Goal: Task Accomplishment & Management: Complete application form

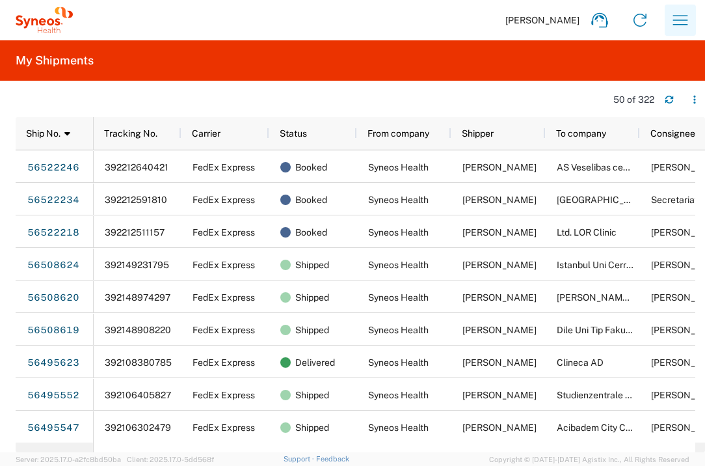
click at [691, 21] on button "button" at bounding box center [680, 20] width 31 height 31
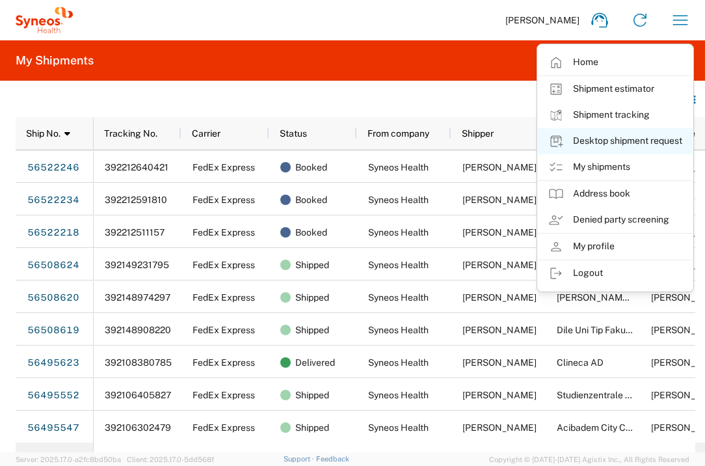
click at [641, 139] on link "Desktop shipment request" at bounding box center [615, 141] width 155 height 26
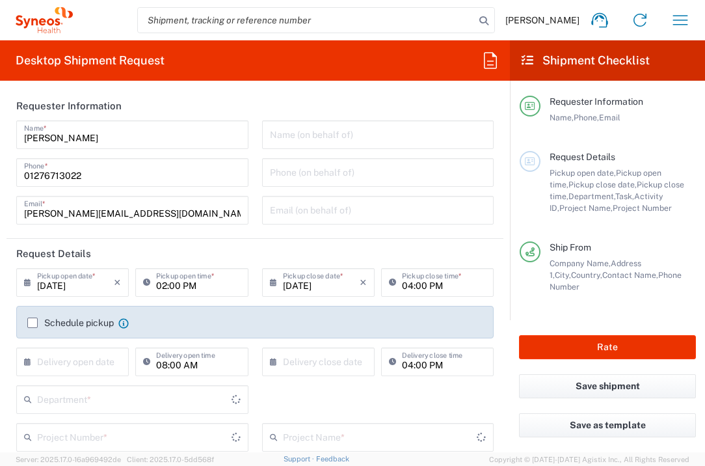
type input "[GEOGRAPHIC_DATA]"
type input "3235"
type input "[GEOGRAPHIC_DATA]"
type input "Syneos Health UK Limited"
click at [70, 362] on input "text" at bounding box center [75, 360] width 77 height 23
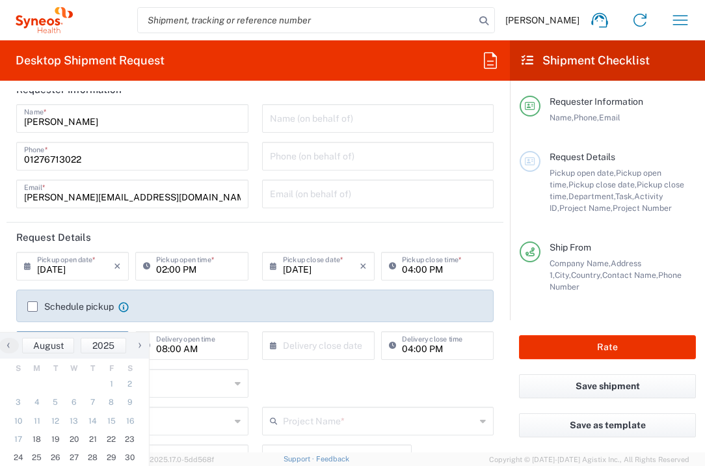
scroll to position [120, 0]
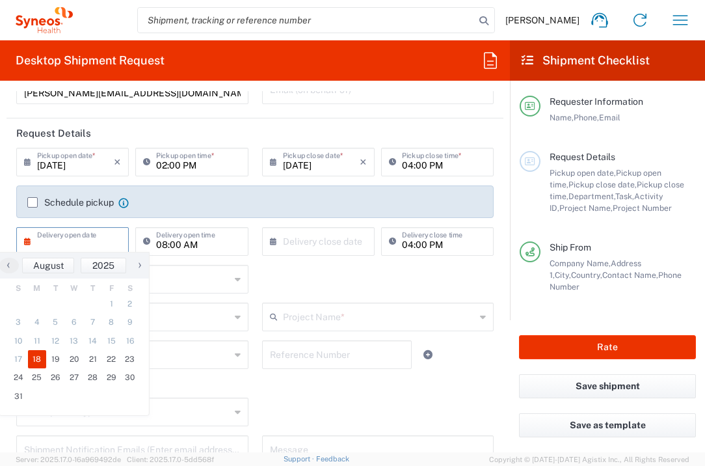
click at [40, 362] on span "18" at bounding box center [37, 359] width 19 height 18
type input "[DATE]"
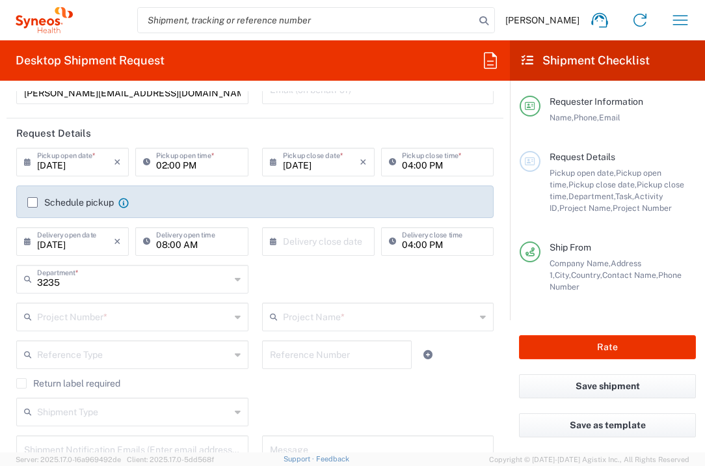
click at [343, 243] on input "text" at bounding box center [321, 240] width 77 height 23
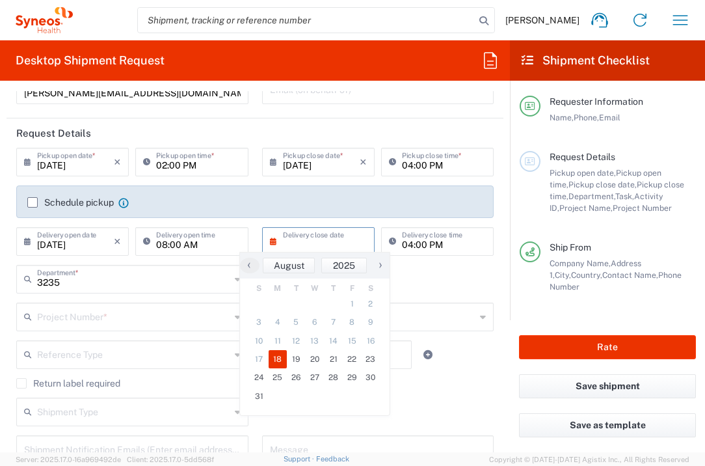
click at [279, 358] on span "18" at bounding box center [278, 359] width 19 height 18
type input "[DATE]"
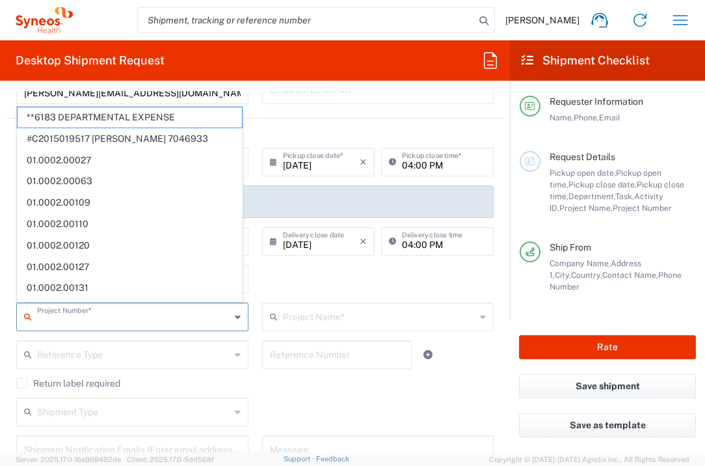
click at [161, 323] on input "text" at bounding box center [133, 315] width 193 height 23
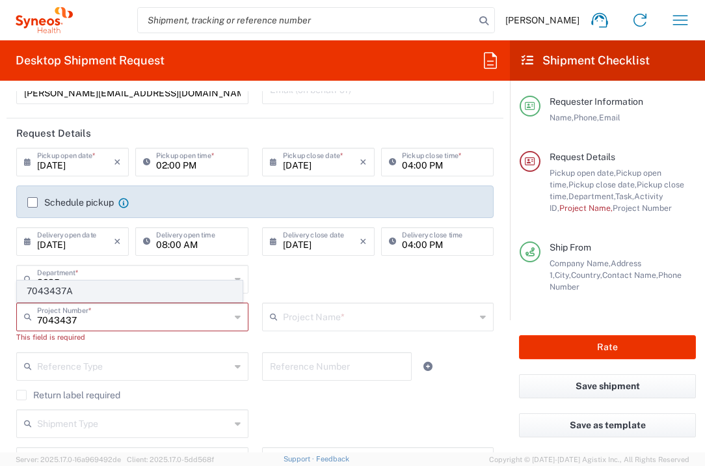
click at [75, 295] on span "7043437A" at bounding box center [130, 291] width 224 height 20
type input "7043437A"
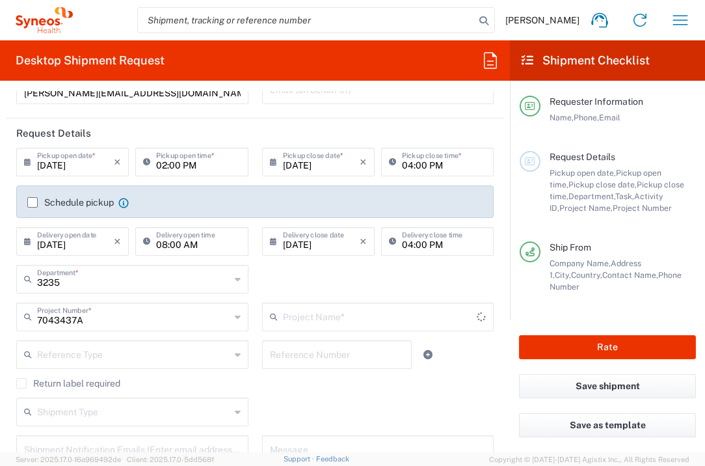
type input "Allergy 7043437A"
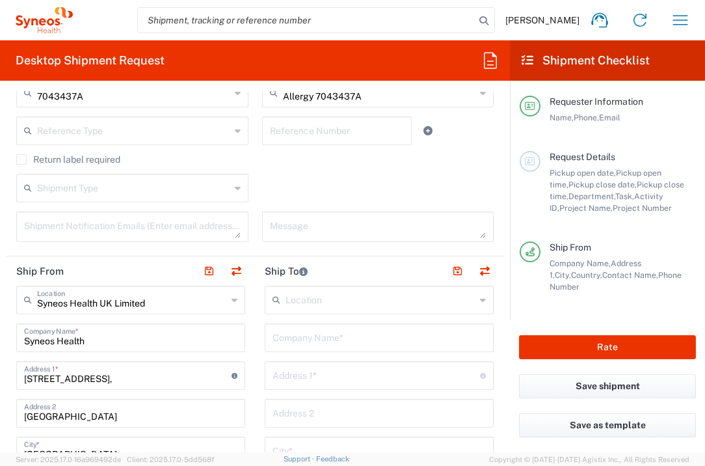
scroll to position [354, 0]
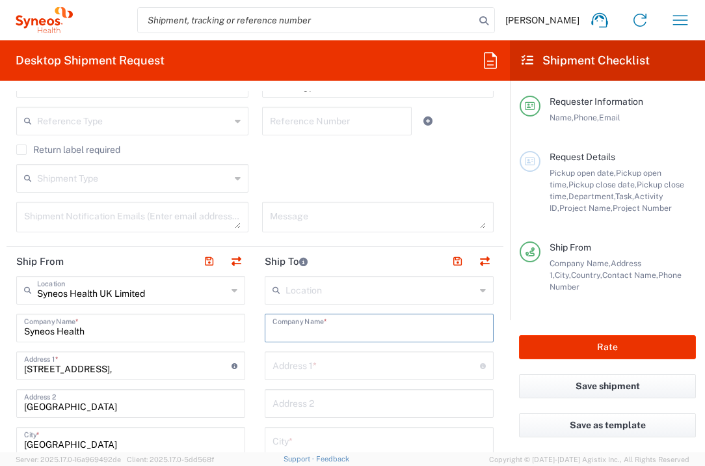
click at [347, 329] on input "text" at bounding box center [379, 326] width 213 height 23
type input "[DEMOGRAPHIC_DATA] KdoR"
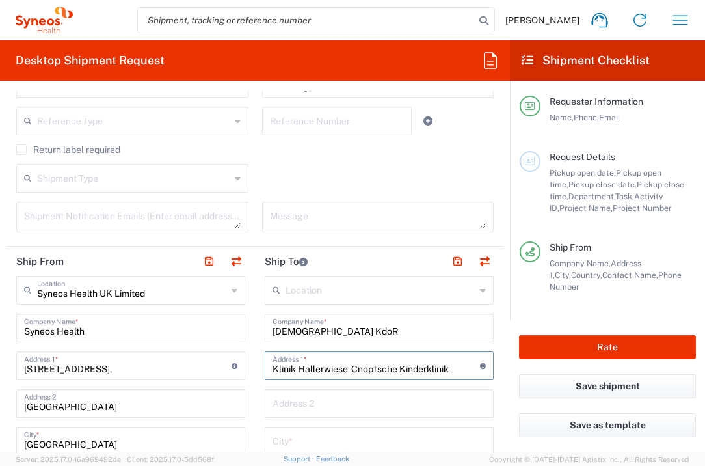
type input "Klinik Hallerwiese-Cnopfsche Kinderklinik"
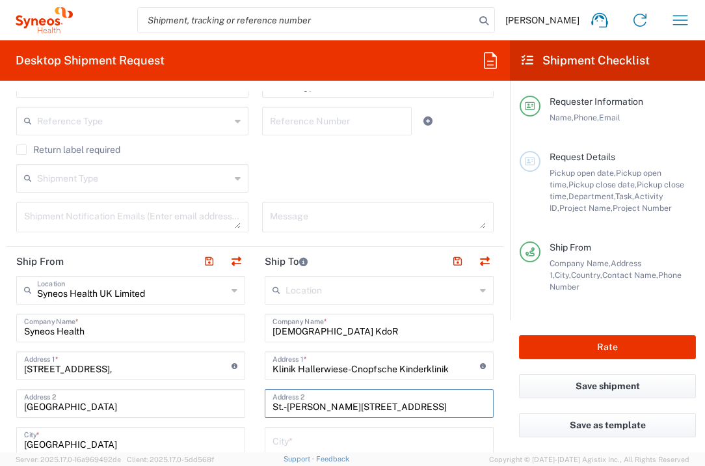
type input "St.-[PERSON_NAME][STREET_ADDRESS]"
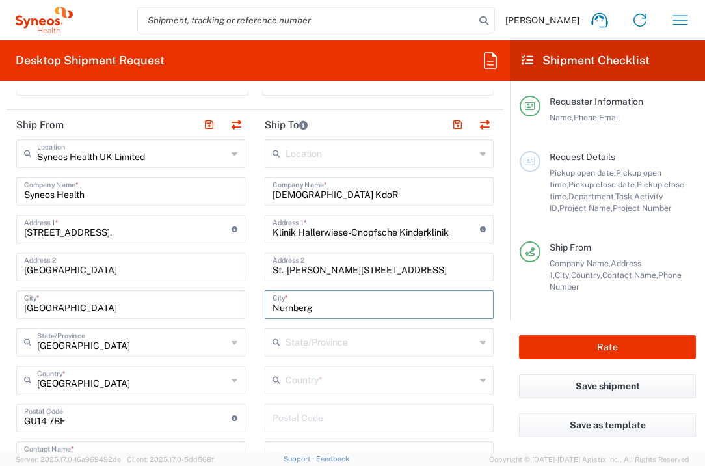
scroll to position [496, 0]
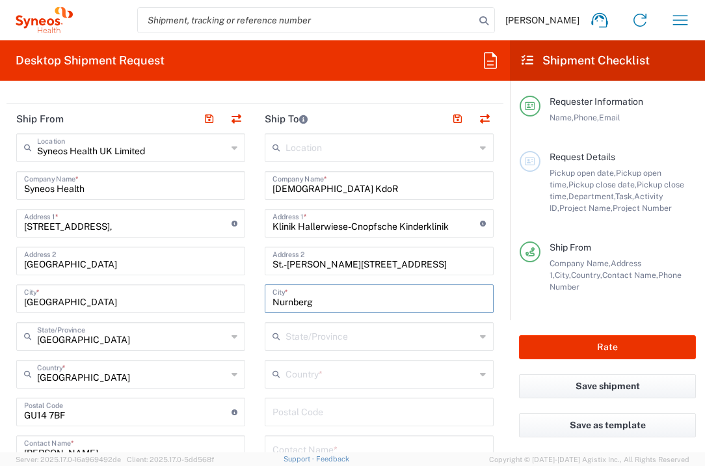
type input "Nurnberg"
click at [361, 334] on input "text" at bounding box center [381, 335] width 190 height 23
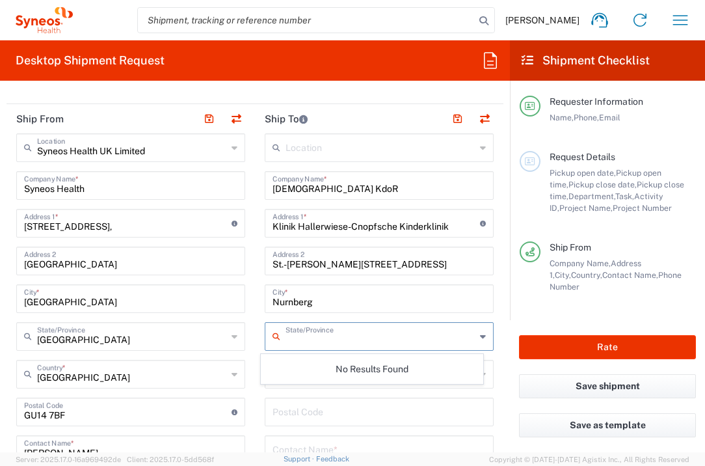
click at [300, 409] on input "undefined" at bounding box center [379, 410] width 213 height 23
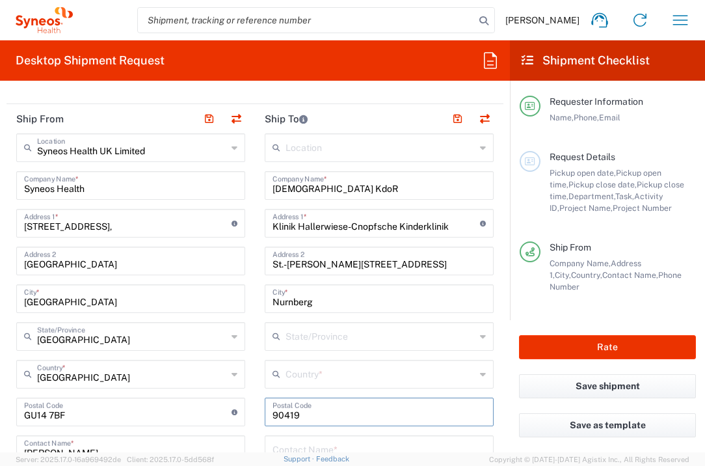
type input "90419"
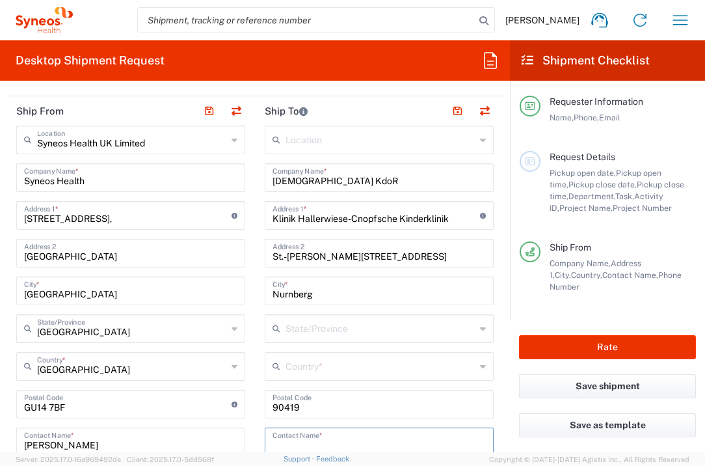
type input "G"
click at [338, 371] on input "text" at bounding box center [381, 365] width 190 height 23
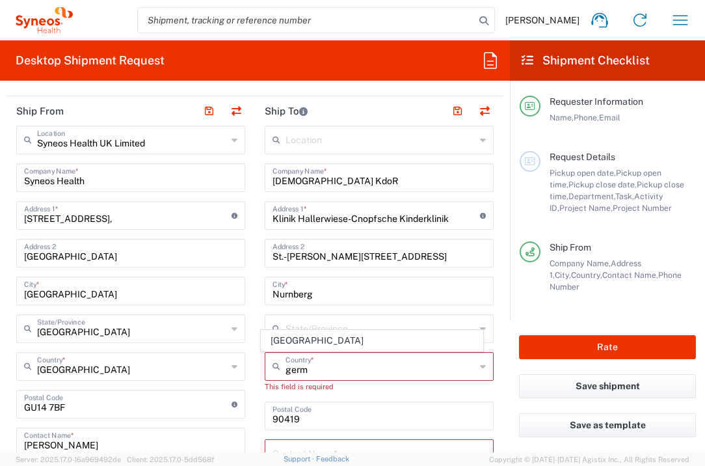
click at [287, 334] on span "[GEOGRAPHIC_DATA]" at bounding box center [372, 340] width 222 height 20
type input "[GEOGRAPHIC_DATA]"
type input "Sender/Shipper"
type input "Delivery Duty Paid"
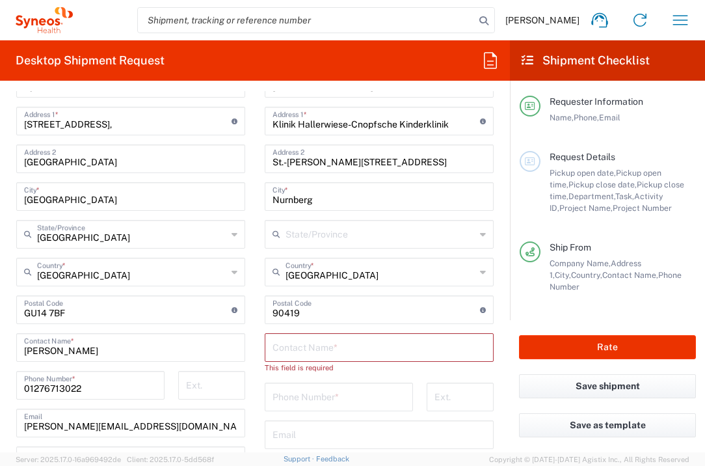
scroll to position [606, 0]
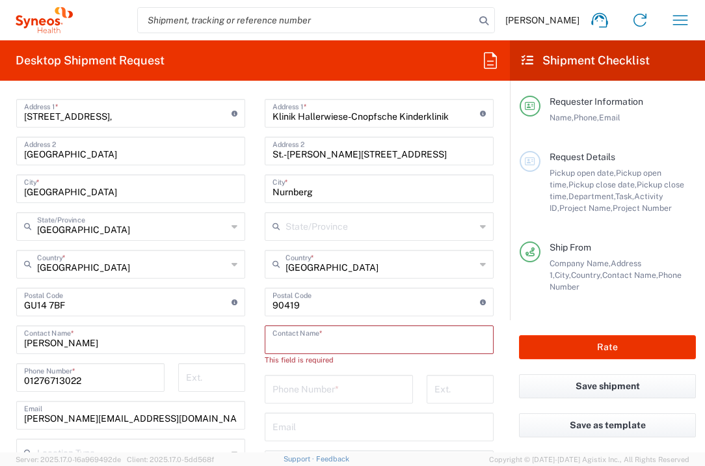
click at [350, 342] on input "text" at bounding box center [379, 338] width 213 height 23
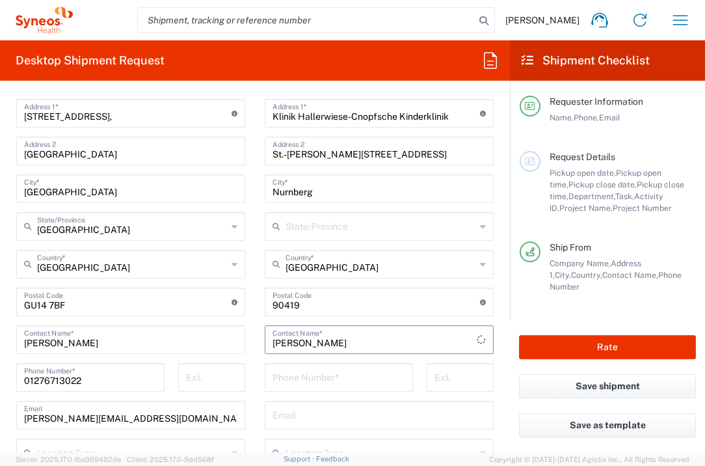
type input "[PERSON_NAME]"
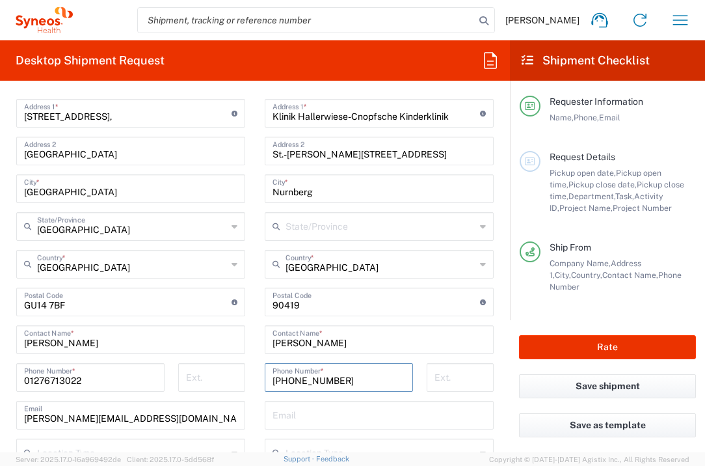
type input "[PHONE_NUMBER]"
click at [362, 415] on input "text" at bounding box center [379, 414] width 213 height 23
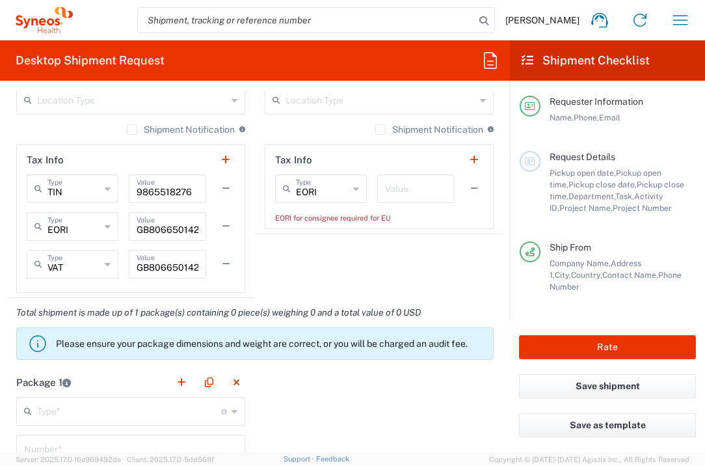
scroll to position [867, 0]
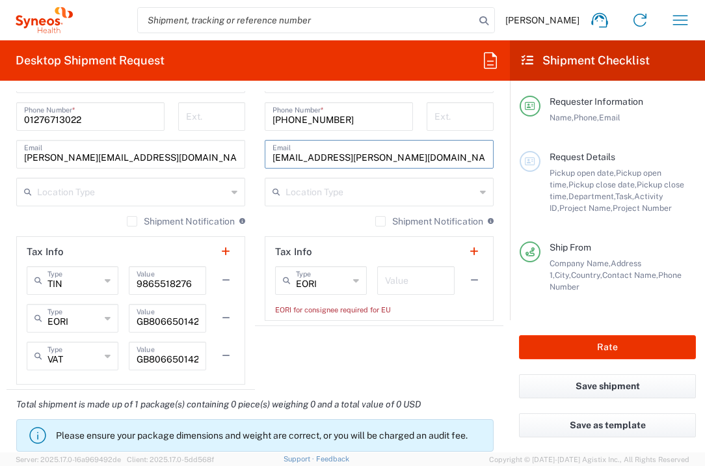
type input "[EMAIL_ADDRESS][PERSON_NAME][DOMAIN_NAME]"
click at [408, 274] on input "text" at bounding box center [416, 279] width 62 height 23
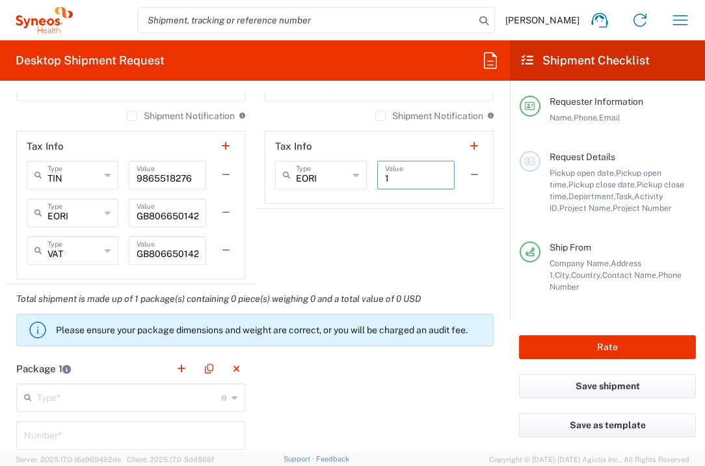
scroll to position [998, 0]
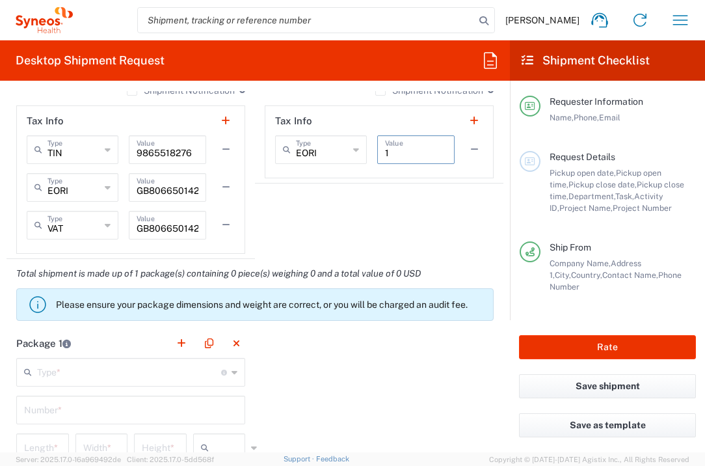
type input "1"
click at [200, 372] on input "text" at bounding box center [129, 371] width 184 height 23
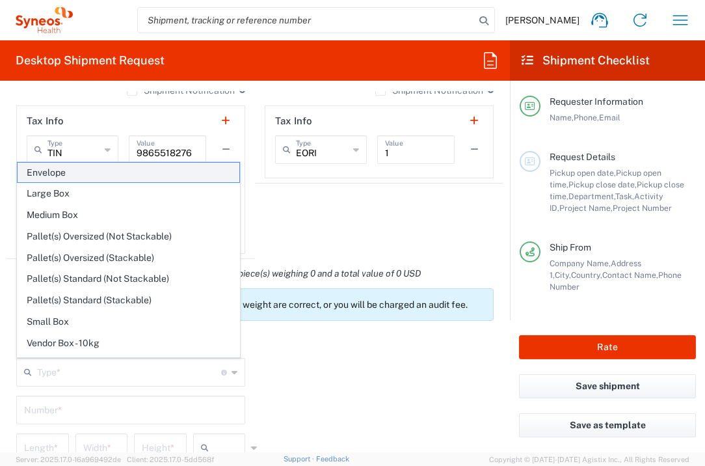
click at [189, 165] on span "Envelope" at bounding box center [129, 173] width 222 height 20
type input "Envelope"
type input "1"
type input "9.5"
type input "12.5"
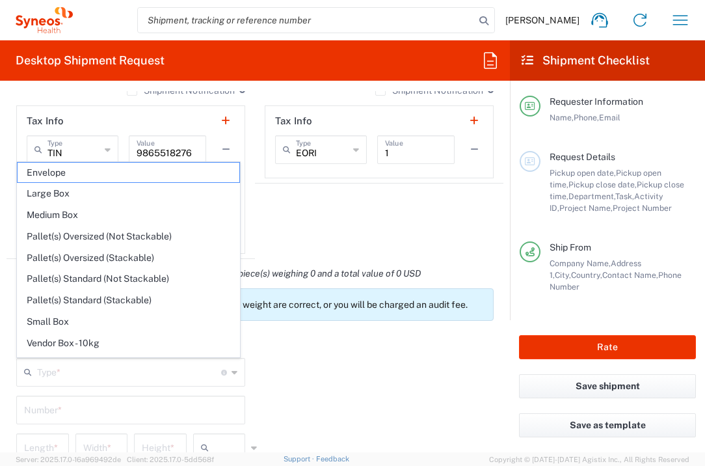
type input "0.25"
type input "in"
type input "0.45"
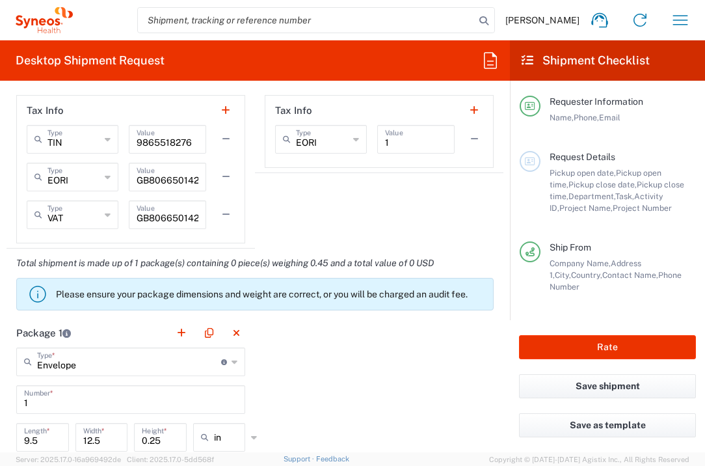
scroll to position [1139, 0]
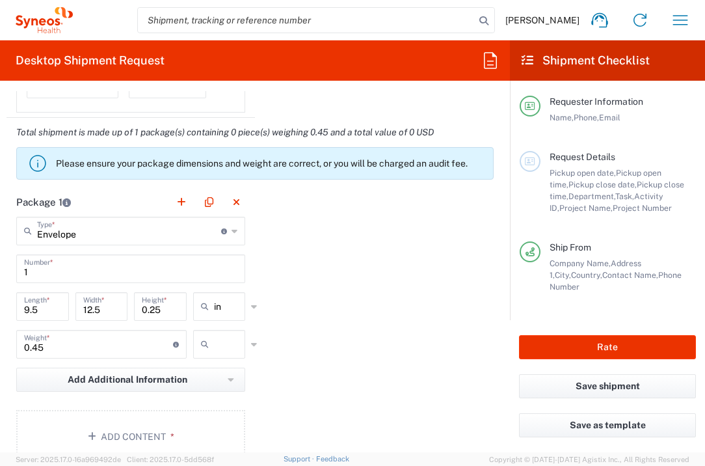
click at [209, 349] on icon at bounding box center [207, 344] width 13 height 21
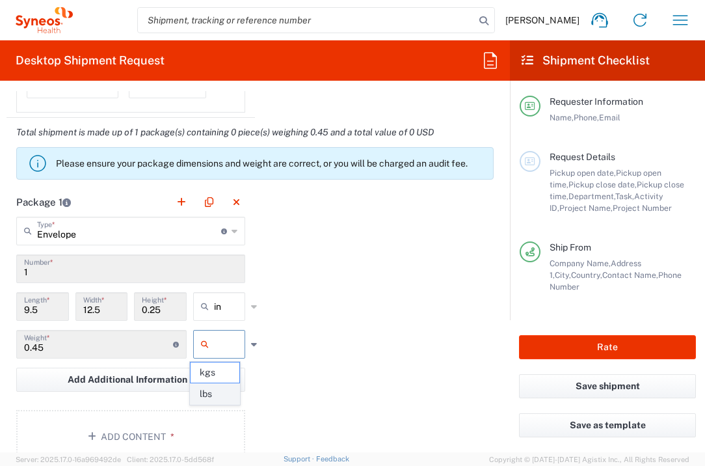
click at [219, 397] on span "lbs" at bounding box center [215, 394] width 49 height 20
type input "lbs"
click at [143, 427] on button "Add Content *" at bounding box center [130, 436] width 229 height 53
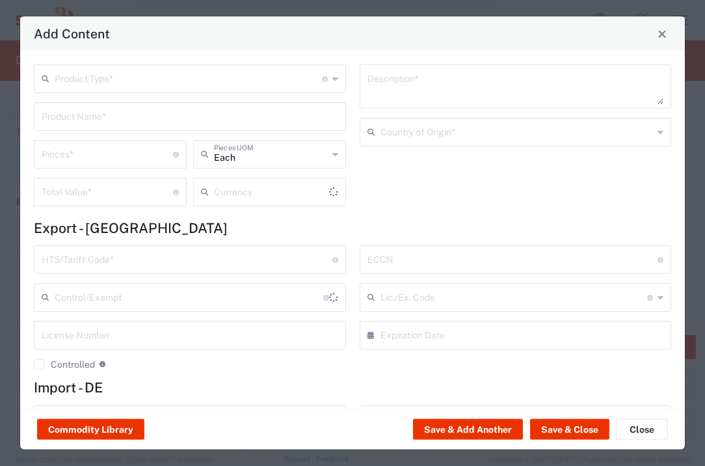
type input "US Dollar"
click at [185, 73] on input "text" at bounding box center [188, 77] width 267 height 23
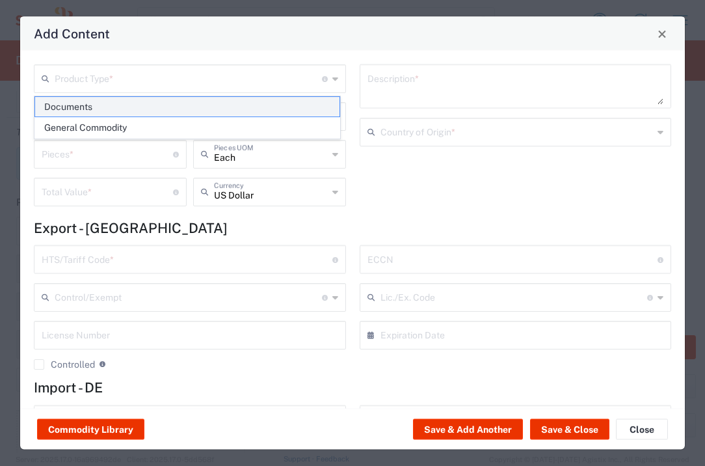
click at [177, 97] on span "Documents" at bounding box center [187, 107] width 304 height 20
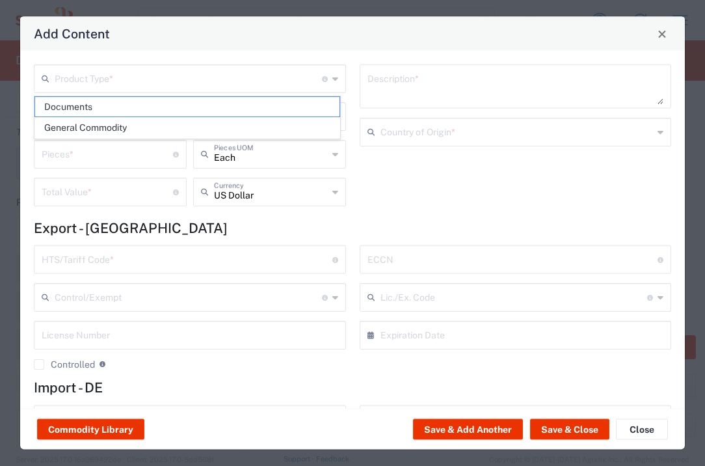
type input "Documents"
type input "1"
type textarea "Documents"
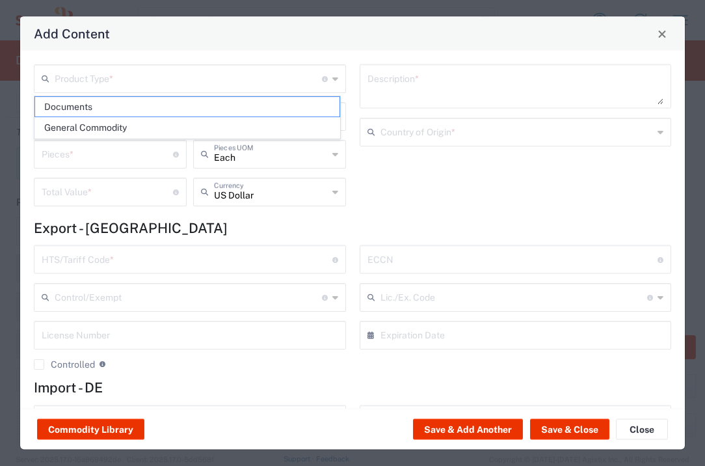
type input "[GEOGRAPHIC_DATA]"
type input "0000.00.0000"
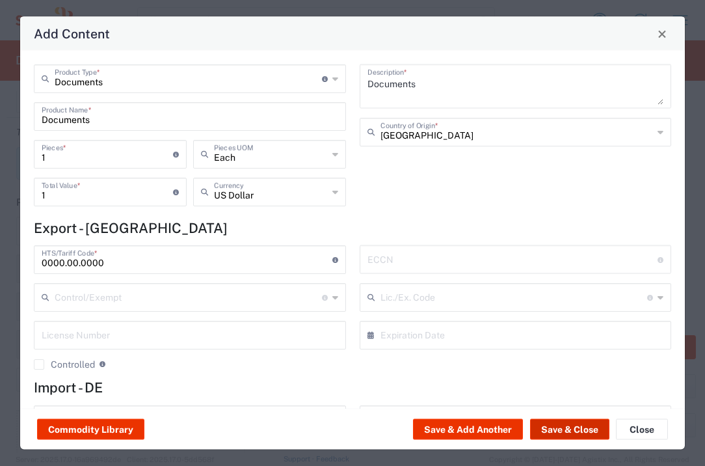
click at [572, 424] on button "Save & Close" at bounding box center [569, 429] width 79 height 21
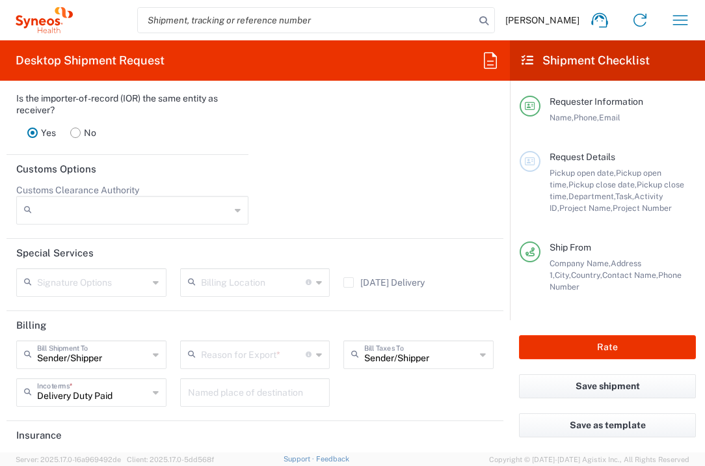
scroll to position [1873, 0]
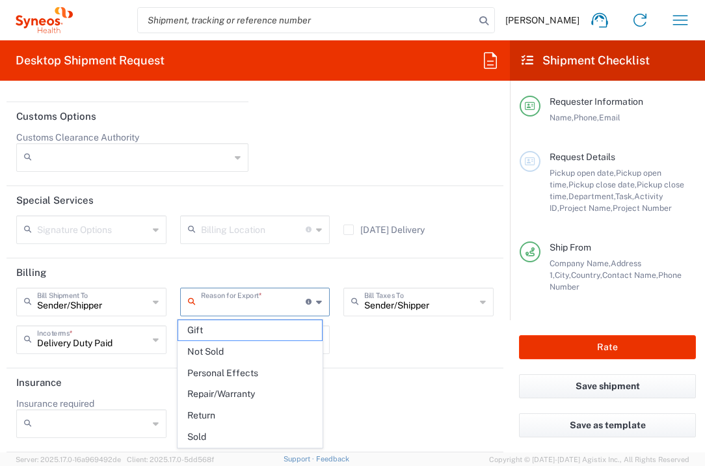
click at [269, 307] on input "text" at bounding box center [253, 300] width 105 height 23
click at [227, 361] on li "Not Sold" at bounding box center [251, 351] width 146 height 21
type input "Not Sold"
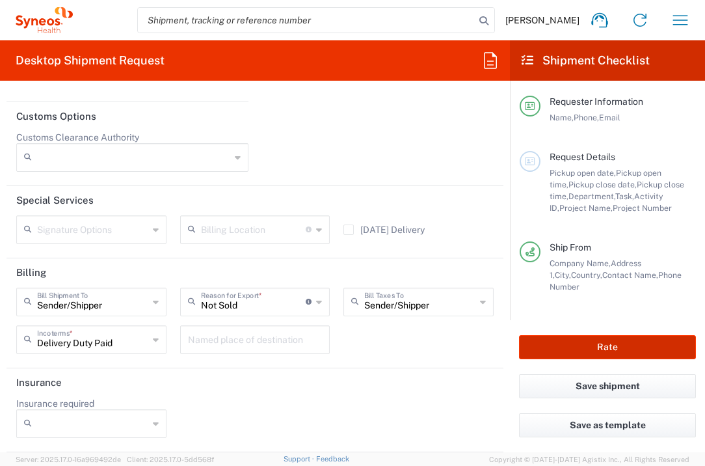
click at [587, 341] on button "Rate" at bounding box center [607, 347] width 177 height 24
type input "7043437A"
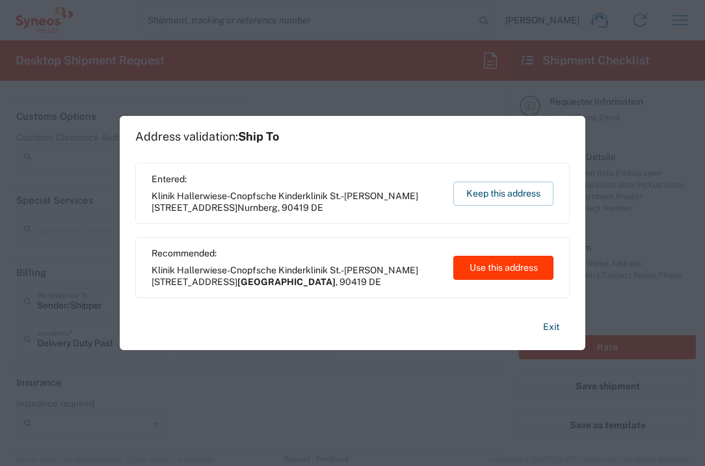
click at [511, 267] on button "Use this address" at bounding box center [503, 268] width 100 height 24
type input "[GEOGRAPHIC_DATA]"
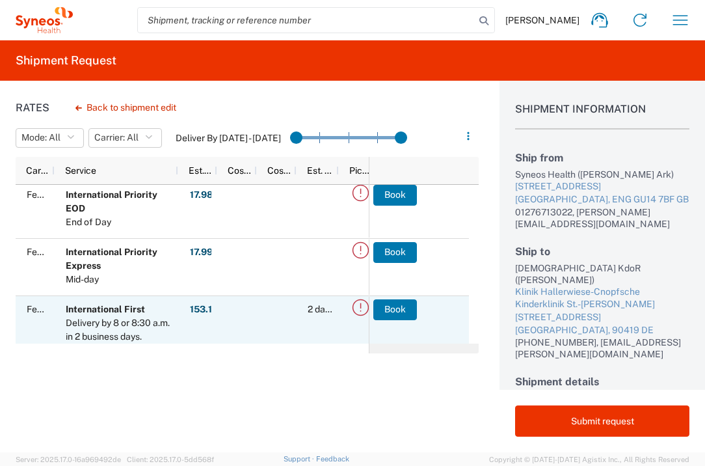
scroll to position [89, 0]
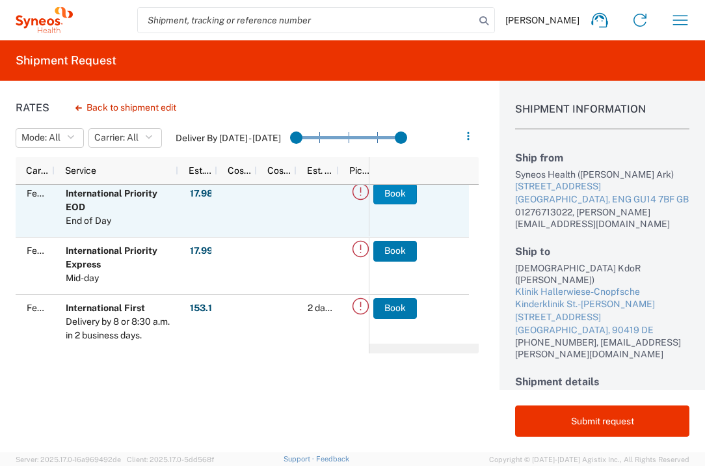
click at [395, 187] on button "Book" at bounding box center [395, 193] width 44 height 21
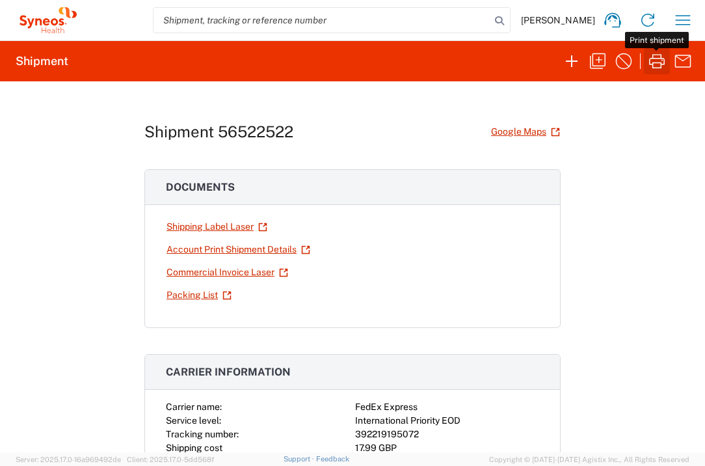
click at [658, 64] on icon "button" at bounding box center [657, 61] width 21 height 21
click at [654, 61] on icon "button" at bounding box center [657, 61] width 21 height 21
